Goal: Information Seeking & Learning: Check status

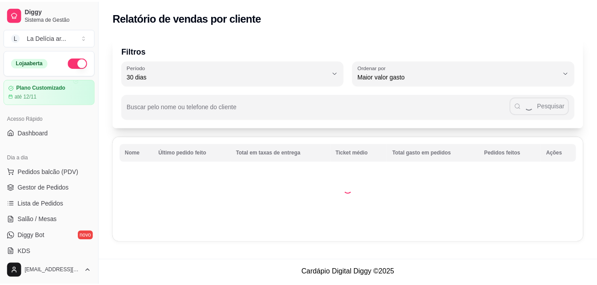
scroll to position [178, 0]
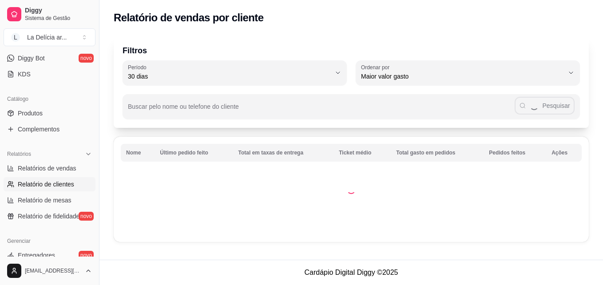
select select "ALL"
select select "0"
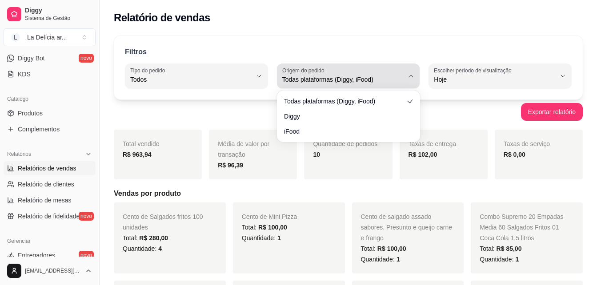
click at [359, 75] on div "Todas plataformas (Diggy, iFood)" at bounding box center [343, 76] width 122 height 18
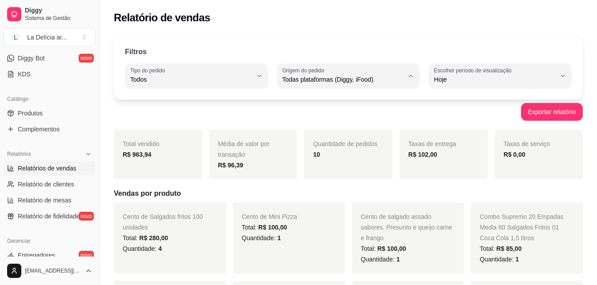
click at [317, 122] on li "Diggy" at bounding box center [348, 115] width 130 height 14
type input "DIGGY"
select select "DIGGY"
